Goal: Transaction & Acquisition: Purchase product/service

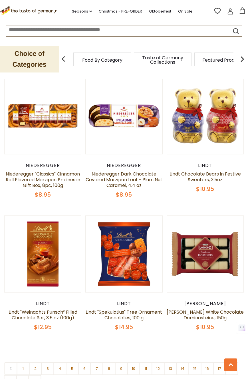
scroll to position [1535, 0]
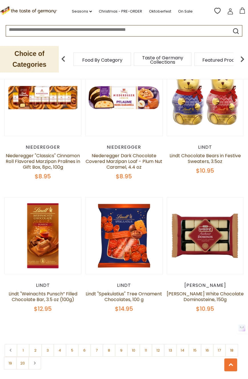
click at [122, 344] on nav "1 2 3 4 5 6 7 8 9 10 11 12 13 14 15 16 17 18 19 20" at bounding box center [124, 357] width 240 height 26
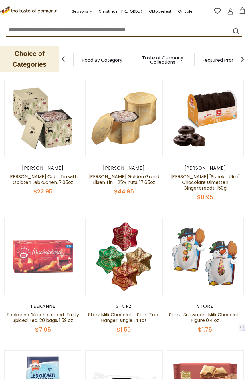
scroll to position [0, 0]
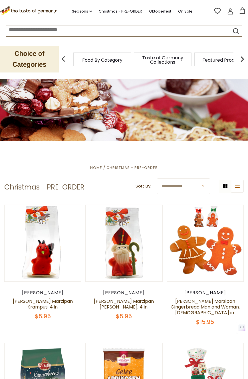
click at [186, 195] on header "**********" at bounding box center [124, 188] width 240 height 18
click at [186, 189] on select "**********" at bounding box center [183, 187] width 53 height 16
drag, startPoint x: 43, startPoint y: 58, endPoint x: 65, endPoint y: 53, distance: 22.7
click at [43, 58] on p "Choice of Categories" at bounding box center [29, 59] width 59 height 27
click at [91, 10] on link "Seasons dropdown_arrow" at bounding box center [82, 11] width 20 height 6
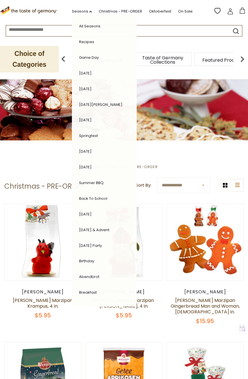
click at [166, 44] on div "Choice of Categories Food By Category Taste of Germany Collections Featured Pro…" at bounding box center [124, 59] width 248 height 40
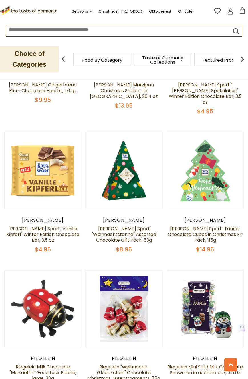
scroll to position [921, 0]
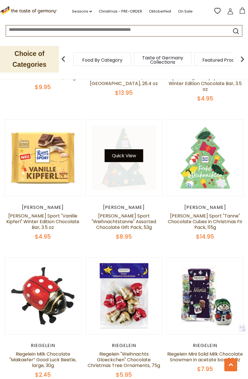
click at [130, 149] on button "Quick View" at bounding box center [124, 155] width 39 height 13
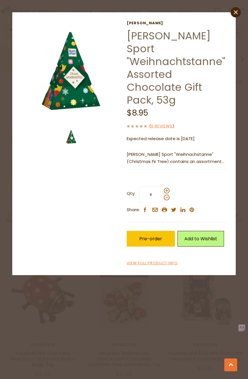
click at [74, 139] on img at bounding box center [71, 136] width 17 height 17
click at [192, 155] on div "Ritter Ritter Sport "Weihnachtstanne" Assorted Chocolate Gift Pack, 53g $8.95 (…" at bounding box center [177, 144] width 101 height 246
click at [167, 348] on div "close Ritter Ritter Sport "Weihnachtstanne" Assorted Chocolate Gift Pack, 53g $…" at bounding box center [124, 189] width 248 height 379
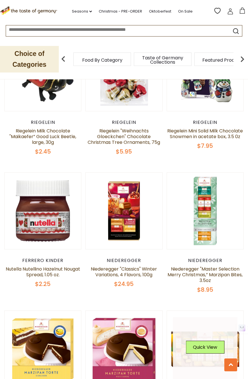
scroll to position [1167, 0]
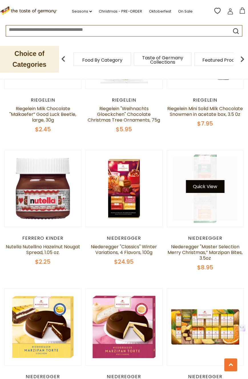
click at [209, 180] on button "Quick View" at bounding box center [205, 186] width 39 height 13
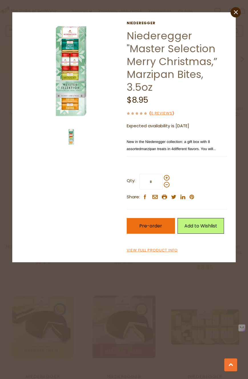
click at [148, 226] on span "Pre-order" at bounding box center [150, 226] width 23 height 7
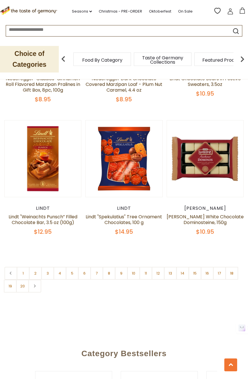
scroll to position [1613, 0]
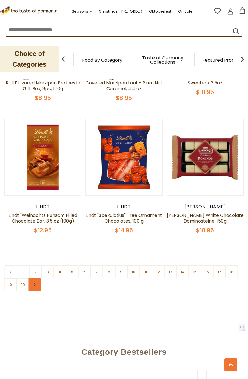
click at [38, 279] on link at bounding box center [34, 285] width 13 height 13
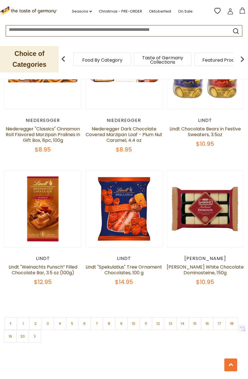
scroll to position [1711, 0]
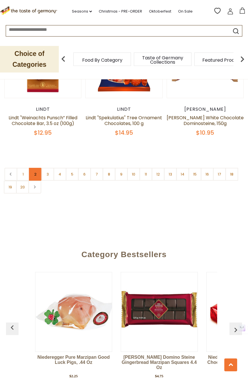
click at [34, 168] on link "2" at bounding box center [35, 174] width 13 height 13
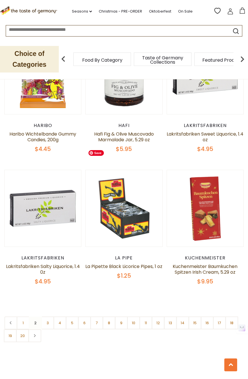
scroll to position [1579, 0]
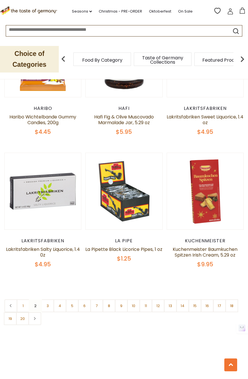
click at [44, 300] on link "3" at bounding box center [47, 306] width 13 height 13
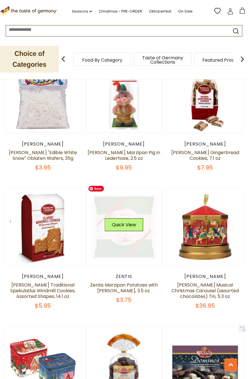
scroll to position [571, 0]
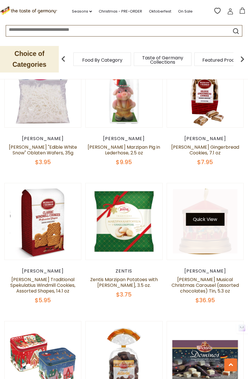
click at [205, 213] on button "Quick View" at bounding box center [205, 219] width 39 height 13
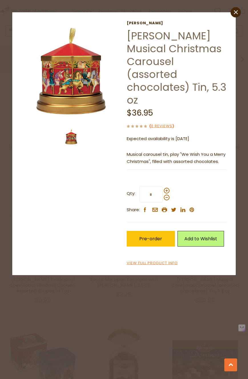
click at [123, 235] on div "Windel Windel Musical Christmas Carousel (assorted chocolates) Tin, 5.3 oz $36.…" at bounding box center [124, 144] width 215 height 246
click at [192, 273] on div "close Windel Windel Musical Christmas Carousel (assorted chocolates) Tin, 5.3 o…" at bounding box center [124, 189] width 248 height 379
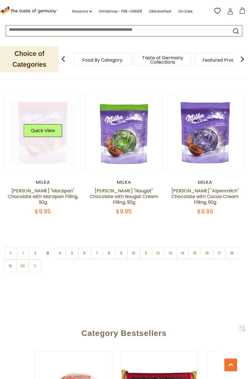
scroll to position [1633, 0]
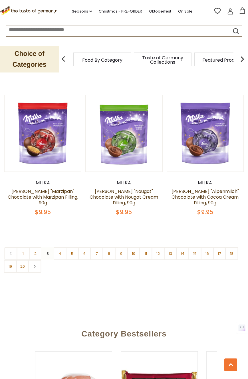
click at [54, 247] on link "4" at bounding box center [59, 253] width 13 height 13
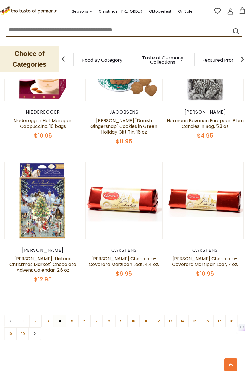
scroll to position [1566, 0]
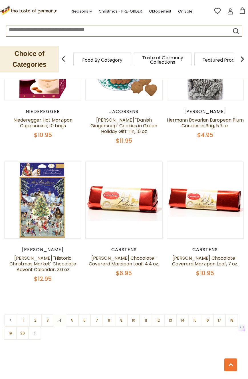
click at [79, 316] on link "6" at bounding box center [84, 320] width 13 height 13
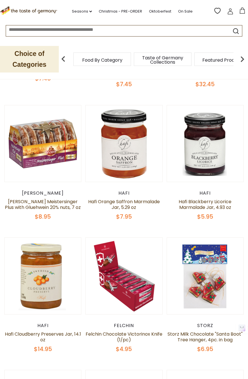
scroll to position [239, 0]
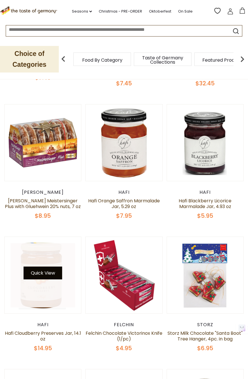
click at [43, 273] on button "Quick View" at bounding box center [43, 273] width 39 height 13
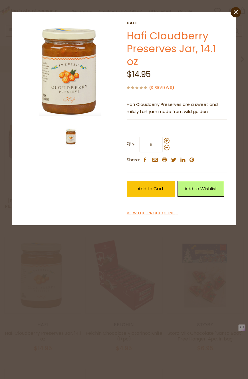
click at [133, 33] on link "Hafi Cloudberry Preserves Jar, 14.1 oz" at bounding box center [171, 49] width 89 height 40
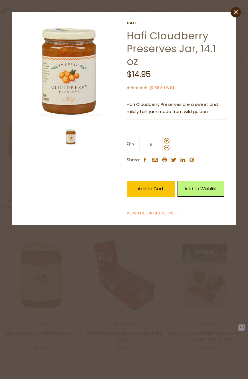
drag, startPoint x: 133, startPoint y: 34, endPoint x: 145, endPoint y: 62, distance: 29.6
click at [145, 62] on h1 "Hafi Cloudberry Preserves Jar, 14.1 oz" at bounding box center [177, 48] width 101 height 39
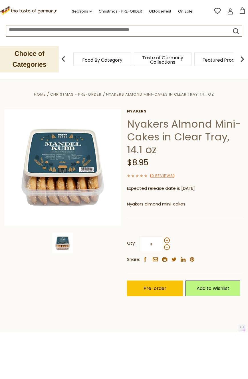
scroll to position [9, 0]
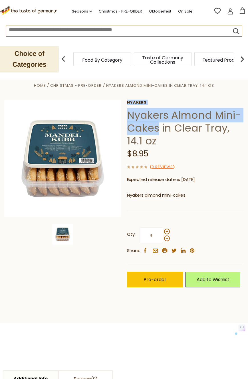
drag, startPoint x: 127, startPoint y: 113, endPoint x: 159, endPoint y: 125, distance: 35.1
click at [159, 125] on div "Home Christmas - PRE-ORDER Nyakers Almond Mini-Cakes in Clear Tray, 14.1 oz Nya…" at bounding box center [124, 191] width 248 height 219
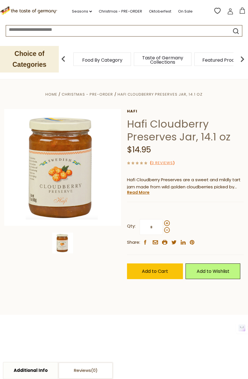
click at [219, 127] on h1 "Hafi Cloudberry Preserves Jar, 14.1 oz" at bounding box center [185, 131] width 117 height 26
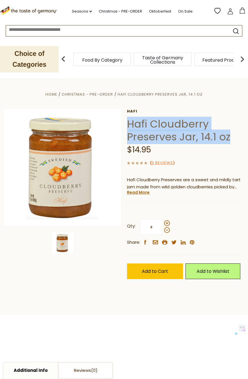
click at [219, 127] on h1 "Hafi Cloudberry Preserves Jar, 14.1 oz" at bounding box center [185, 131] width 117 height 26
drag, startPoint x: 164, startPoint y: 271, endPoint x: 164, endPoint y: 267, distance: 4.0
click at [164, 271] on span "Add to Cart" at bounding box center [155, 271] width 26 height 7
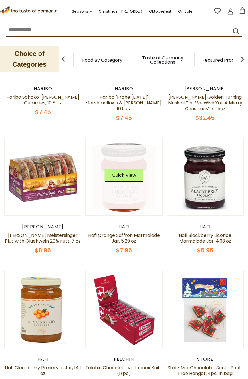
scroll to position [239, 0]
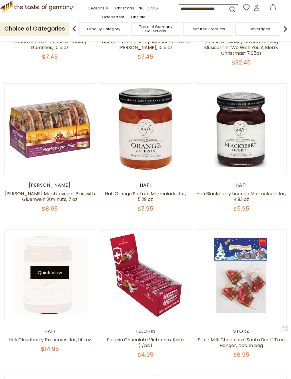
click at [57, 275] on button "Quick View" at bounding box center [50, 273] width 39 height 13
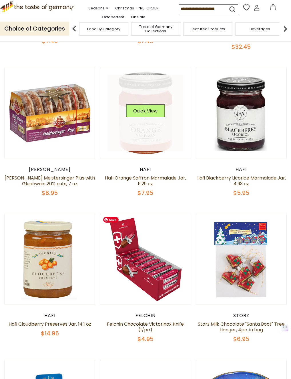
scroll to position [238, 0]
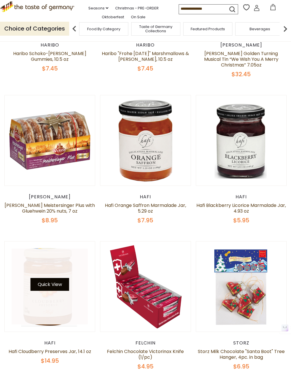
click at [50, 284] on button "Quick View" at bounding box center [50, 284] width 39 height 13
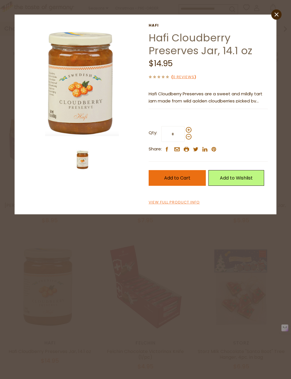
click at [183, 175] on span "Add to Cart" at bounding box center [177, 178] width 26 height 7
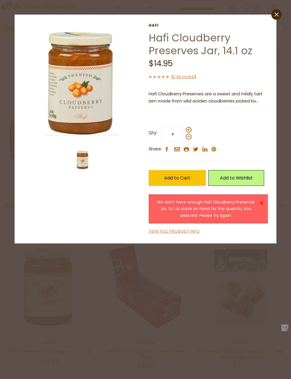
drag, startPoint x: 199, startPoint y: 296, endPoint x: 218, endPoint y: 25, distance: 271.5
click at [200, 281] on div "close Hafi Hafi Cloudberry Preserves Jar, 14.1 oz $14.95 ( 0 Reviews ) Hafi Clo…" at bounding box center [145, 189] width 291 height 379
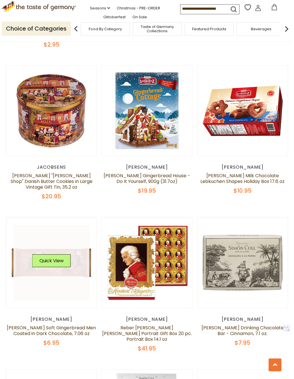
scroll to position [718, 0]
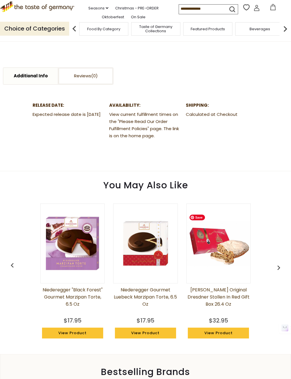
scroll to position [265, 0]
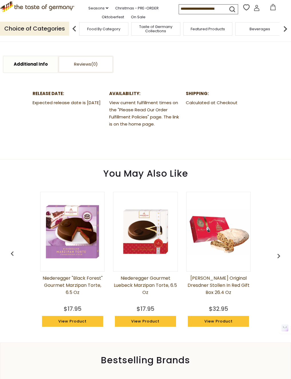
click at [218, 150] on section "Additional Info Reviews Additional Info Release Date: Expected release date is …" at bounding box center [145, 84] width 291 height 151
